Goal: Task Accomplishment & Management: Use online tool/utility

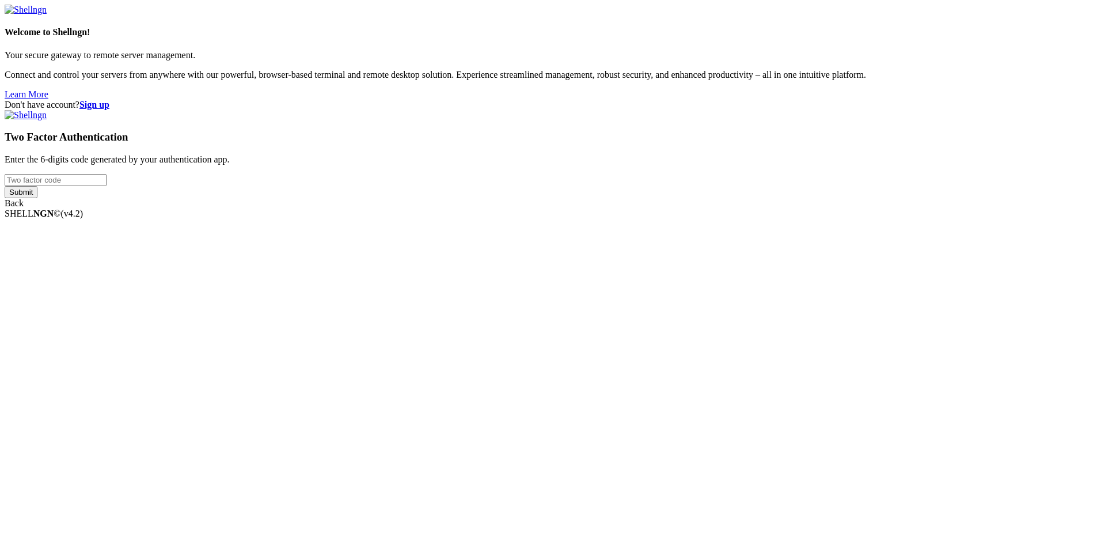
click at [107, 186] on input "number" at bounding box center [56, 180] width 102 height 12
type input "688633"
click at [5, 186] on input "Submit" at bounding box center [21, 192] width 33 height 12
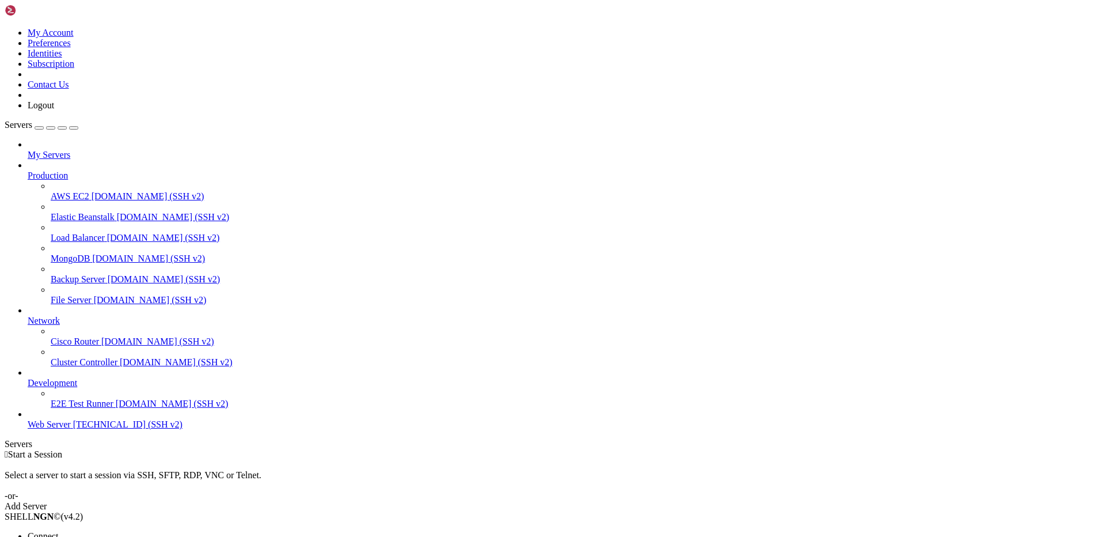
click at [71, 536] on span "Open SFTP" at bounding box center [49, 546] width 43 height 10
drag, startPoint x: 182, startPoint y: 37, endPoint x: 384, endPoint y: 48, distance: 202.4
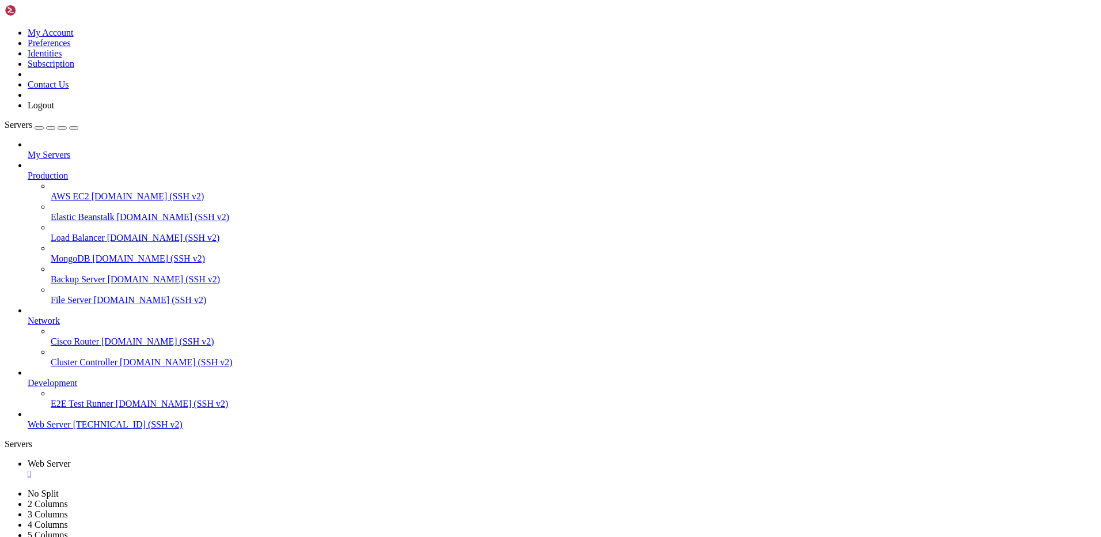
type input "/var/www/drupal_phonecardsite/sites/default/files/phonecard_images/unidial"
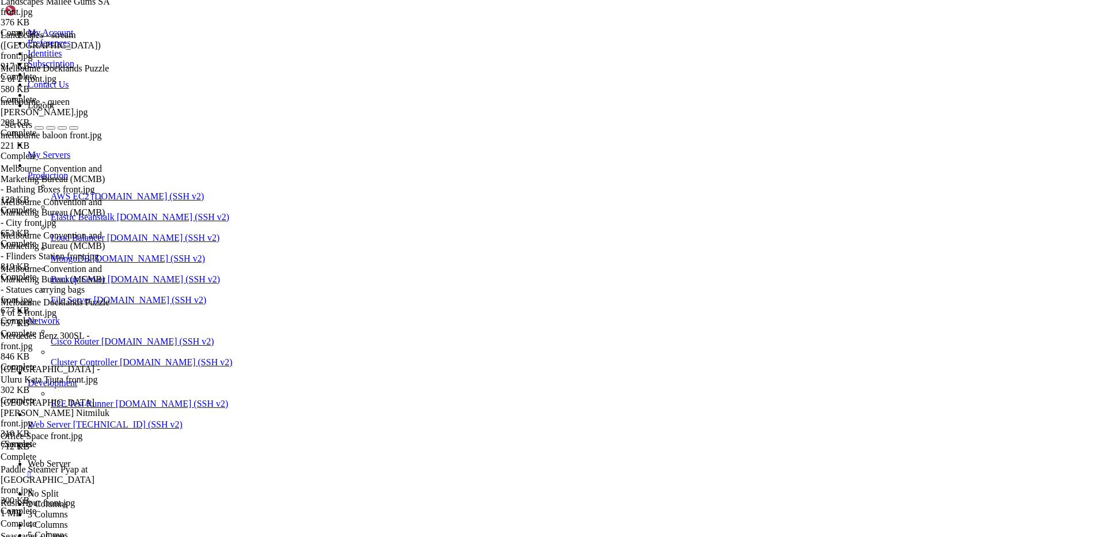
scroll to position [1168, 0]
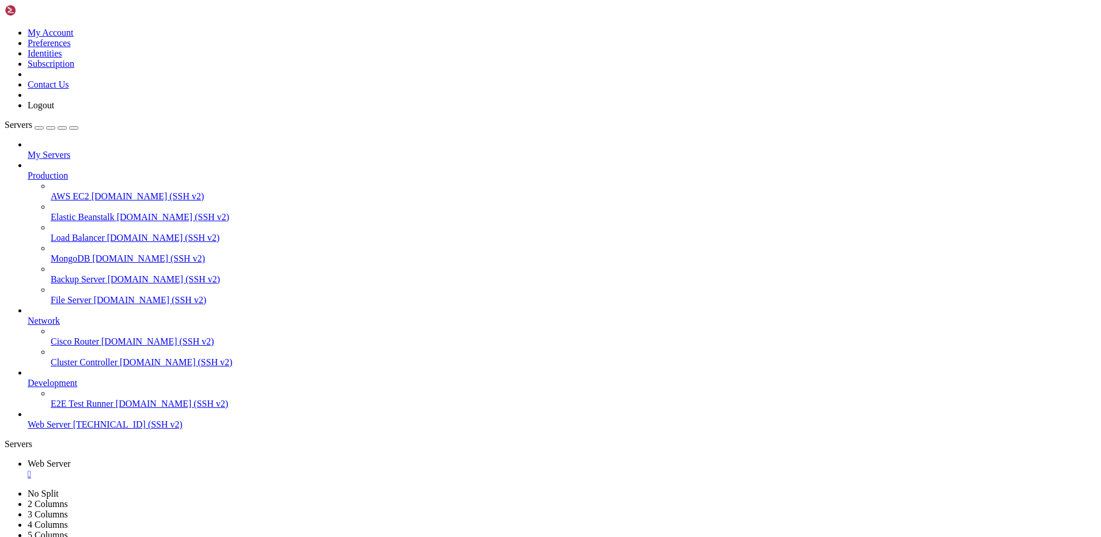
click at [215, 469] on div "" at bounding box center [562, 474] width 1069 height 10
click at [5, 28] on icon at bounding box center [5, 28] width 0 height 0
click at [54, 110] on link "Logout" at bounding box center [41, 105] width 26 height 10
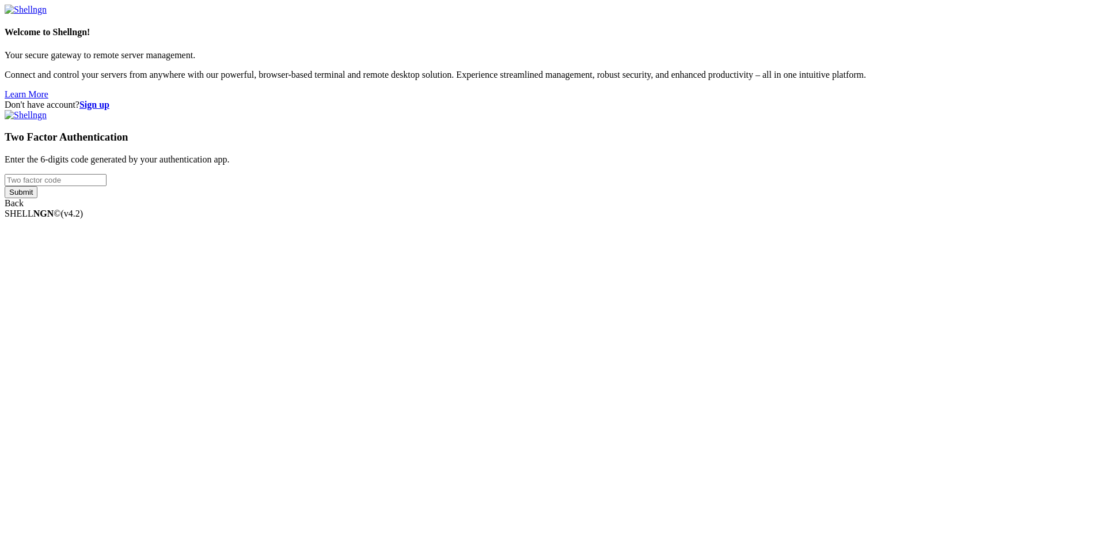
click at [107, 186] on input "number" at bounding box center [56, 180] width 102 height 12
click at [5, 186] on input "Submit" at bounding box center [21, 192] width 33 height 12
drag, startPoint x: 643, startPoint y: 264, endPoint x: 581, endPoint y: 258, distance: 62.5
click at [581, 219] on div "Don't have account? Sign up Two Factor Authentication Enter the 6-digits code g…" at bounding box center [551, 159] width 1092 height 119
type input "507578"
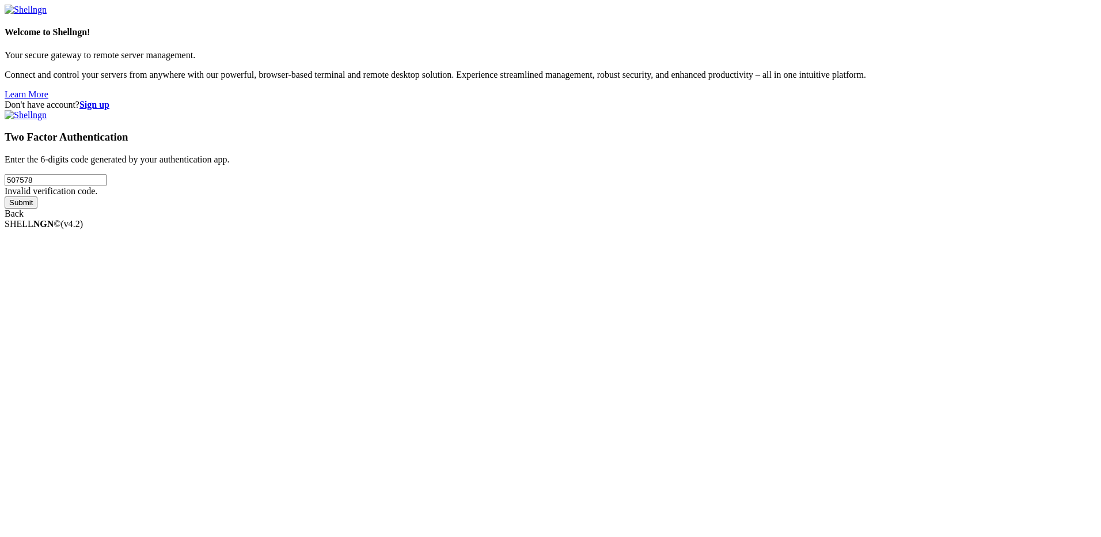
click at [5, 196] on input "Submit" at bounding box center [21, 202] width 33 height 12
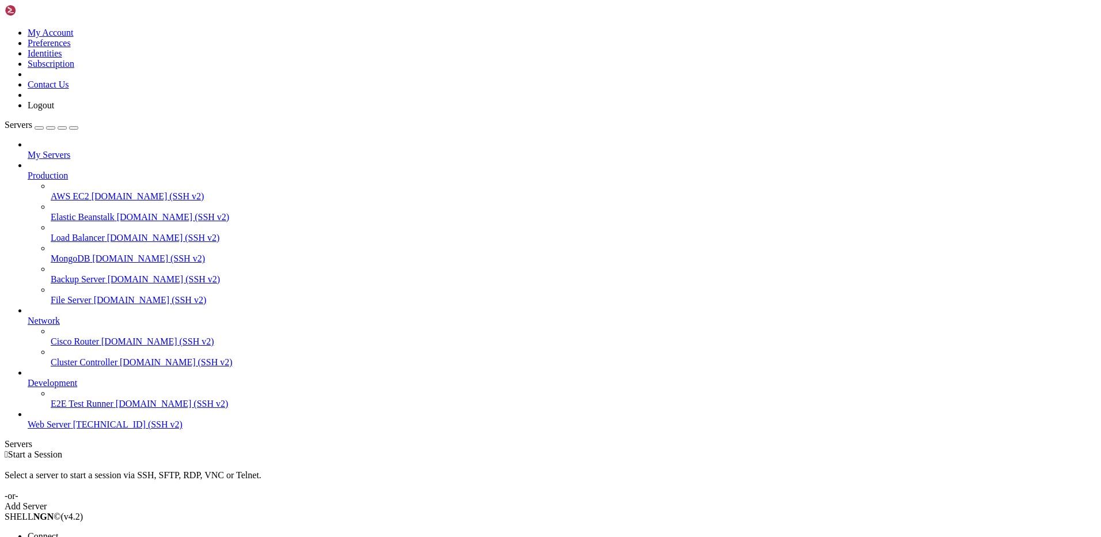
click at [71, 536] on span "Open SFTP" at bounding box center [49, 546] width 43 height 10
type input "/"
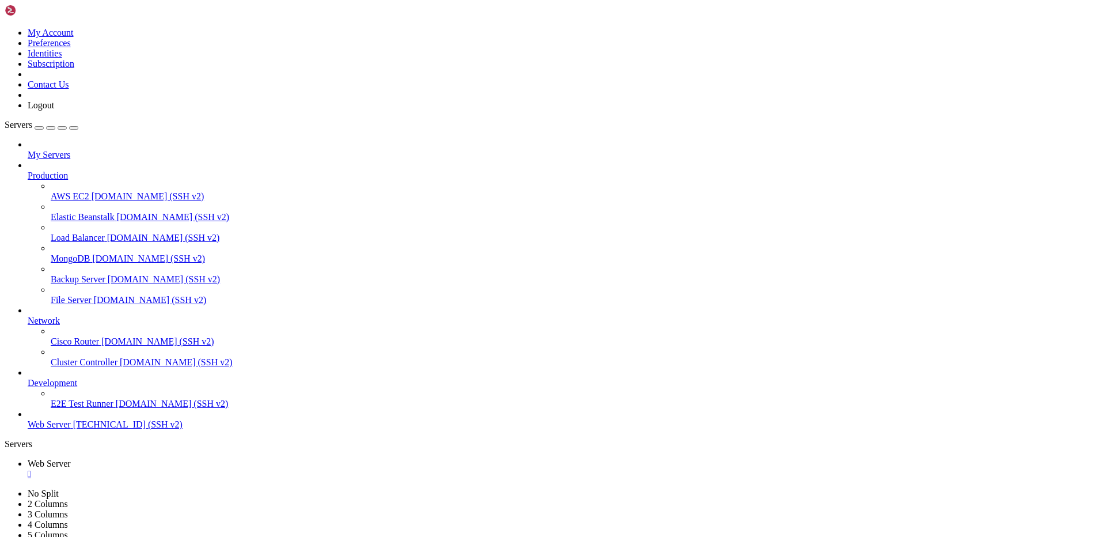
type input "/var/www/drupal_phonecardsite/sites/default/files/phonecard_images/unidial"
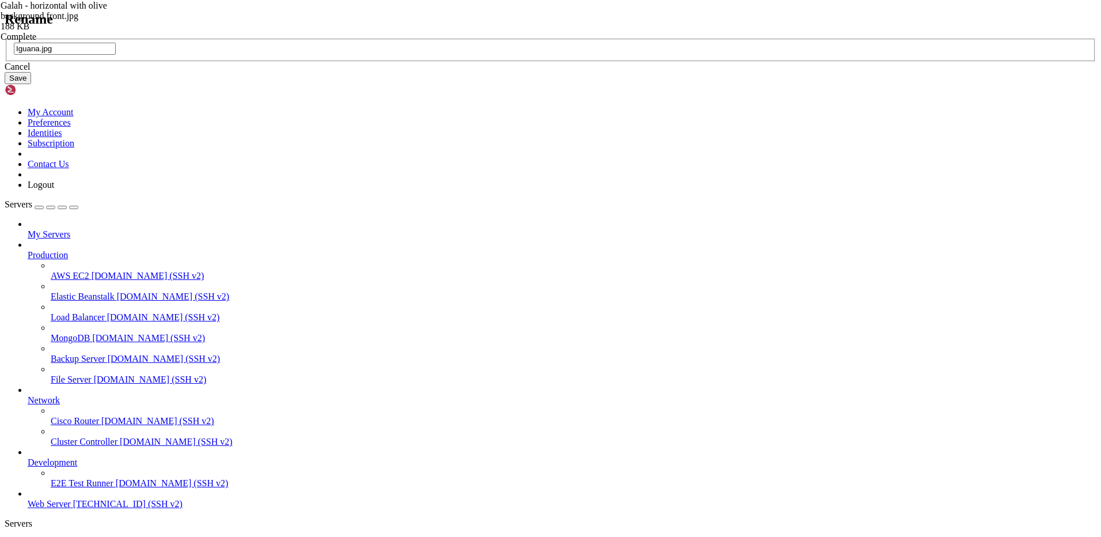
click at [116, 55] on input "Iguana.jpg" at bounding box center [65, 49] width 102 height 12
type input "Iguana front.jpg"
click at [31, 84] on button "Save" at bounding box center [18, 78] width 26 height 12
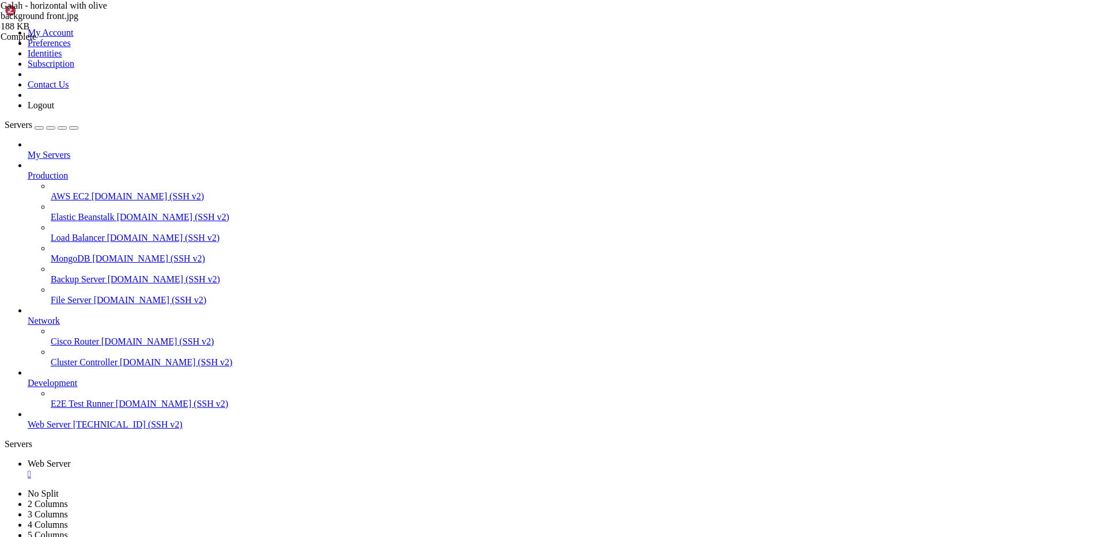
scroll to position [0, 0]
type input "/var/www/drupal_phonecardsite/sites/default/files/phonecard_images"
